Goal: Communication & Community: Ask a question

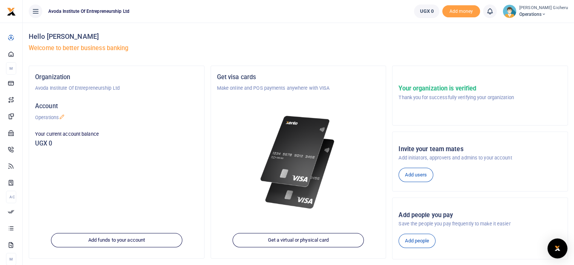
click at [558, 248] on img "Open Intercom Messenger" at bounding box center [557, 248] width 10 height 9
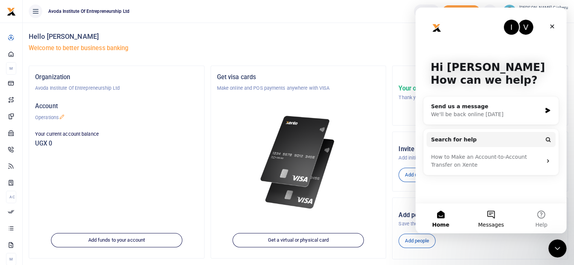
click at [488, 221] on button "Messages" at bounding box center [491, 218] width 50 height 30
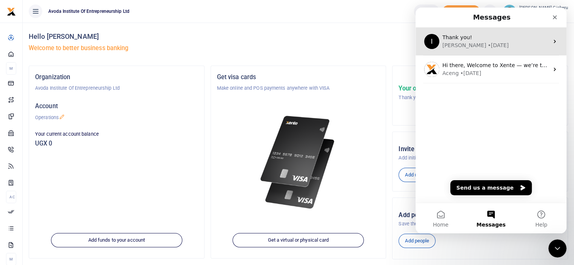
click at [488, 42] on div "• 1w ago" at bounding box center [498, 46] width 21 height 8
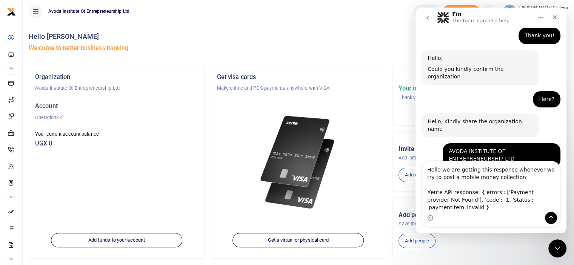
scroll to position [627, 0]
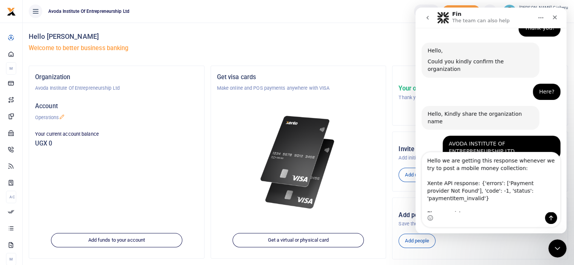
type textarea "Hello we are getting this response whenever we try to post a mobile money colle…"
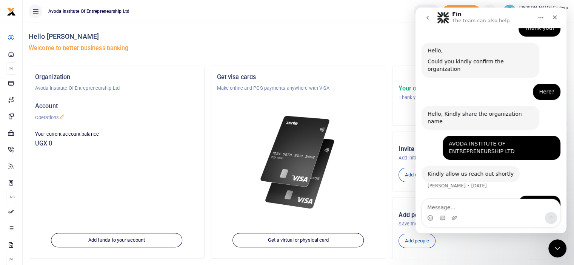
scroll to position [658, 0]
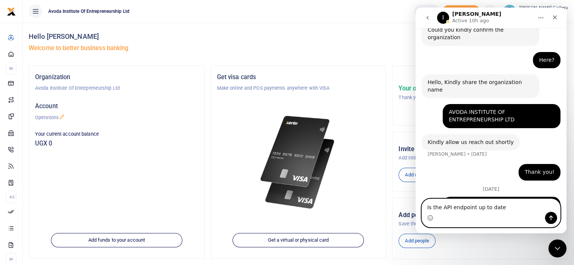
type textarea "Is the API endpoint up to date?"
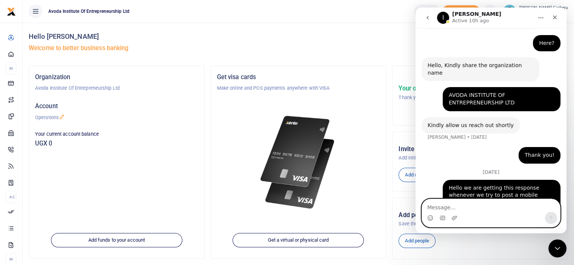
scroll to position [676, 0]
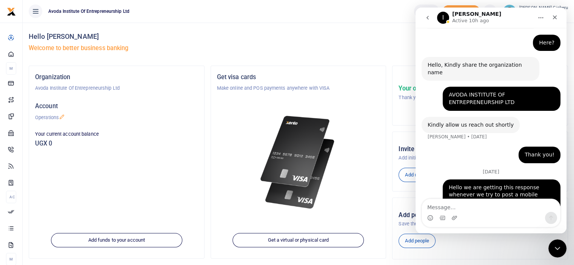
click at [426, 17] on icon "go back" at bounding box center [427, 18] width 6 height 6
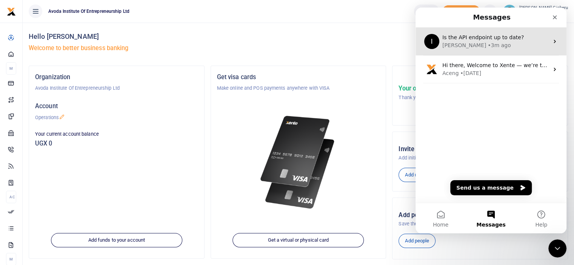
click at [497, 43] on div "Ibrahim • 3m ago" at bounding box center [495, 46] width 106 height 8
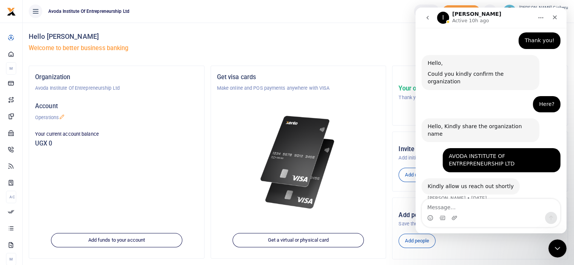
scroll to position [676, 0]
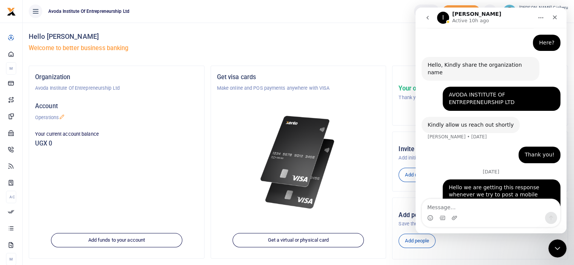
click at [426, 21] on button "go back" at bounding box center [427, 18] width 14 height 14
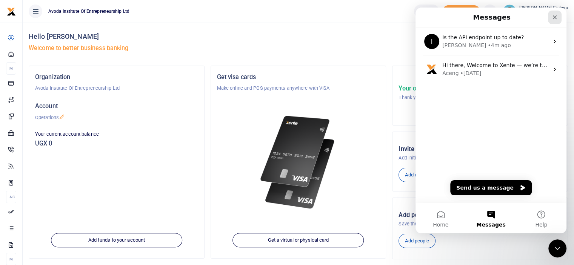
click at [555, 17] on icon "Close" at bounding box center [555, 17] width 4 height 4
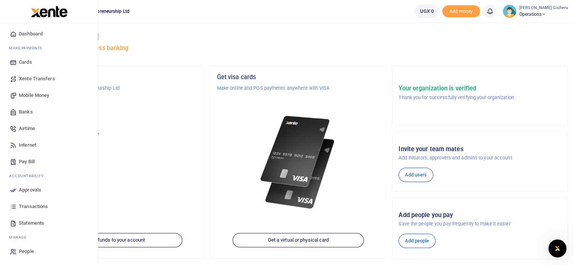
scroll to position [2, 0]
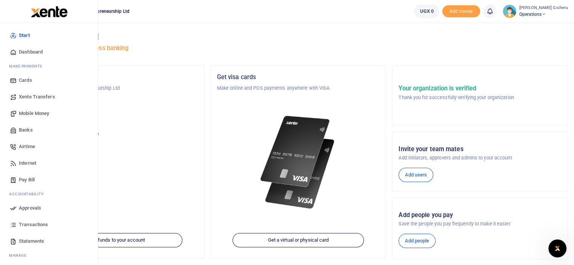
click at [26, 114] on span "Mobile Money" at bounding box center [34, 114] width 30 height 8
